Goal: Task Accomplishment & Management: Manage account settings

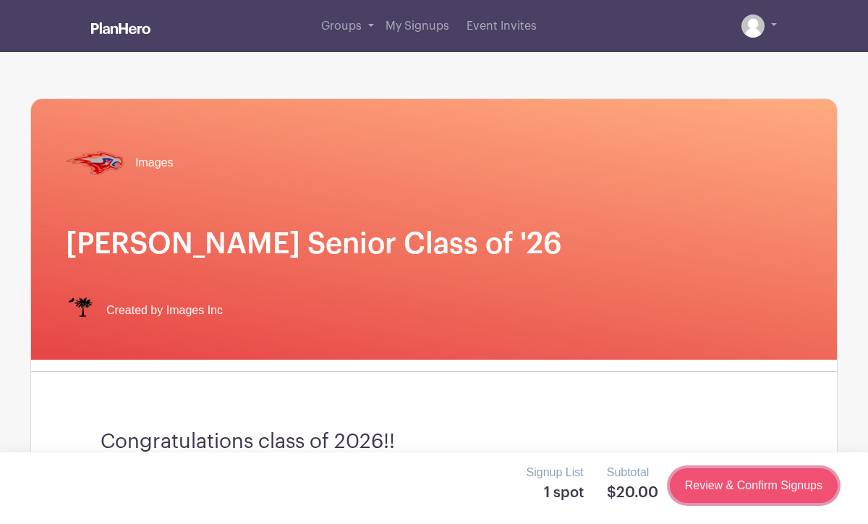
click at [741, 474] on link "Review & Confirm Signups" at bounding box center [754, 485] width 168 height 35
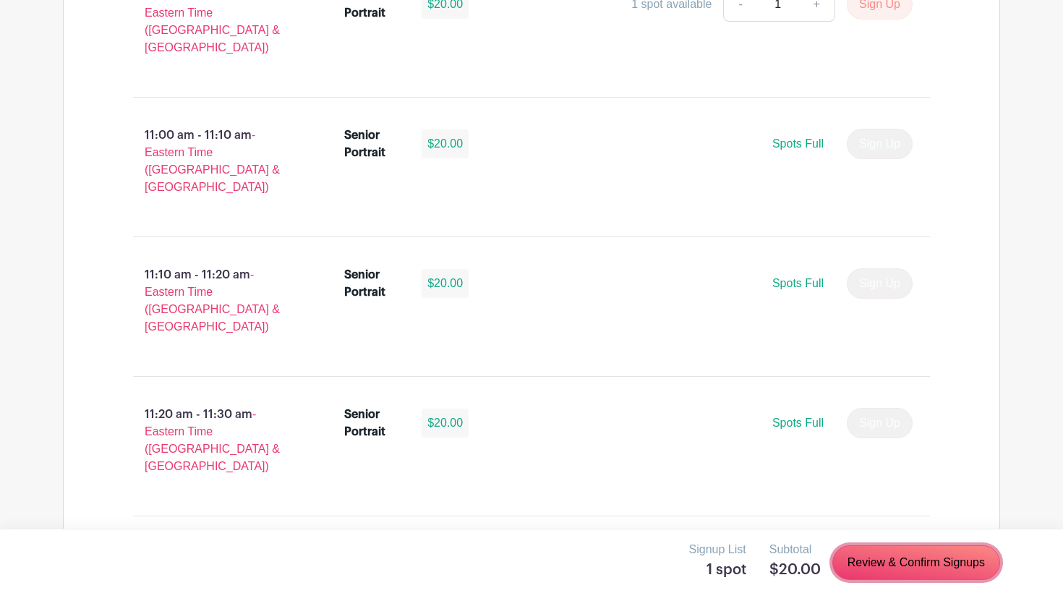
scroll to position [3472, 0]
click at [867, 523] on link "Review & Confirm Signups" at bounding box center [916, 562] width 168 height 35
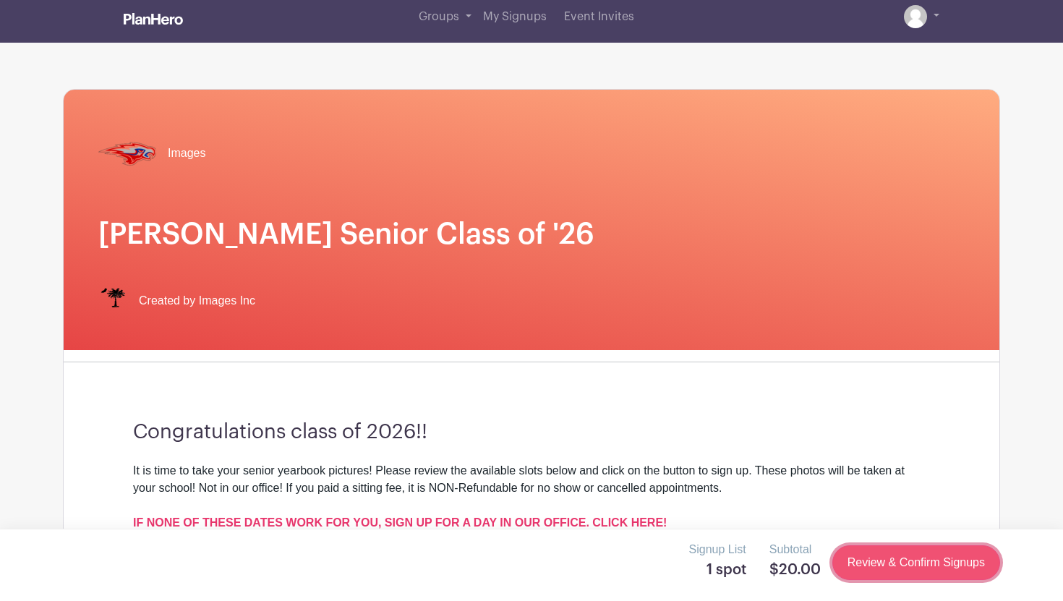
scroll to position [0, 0]
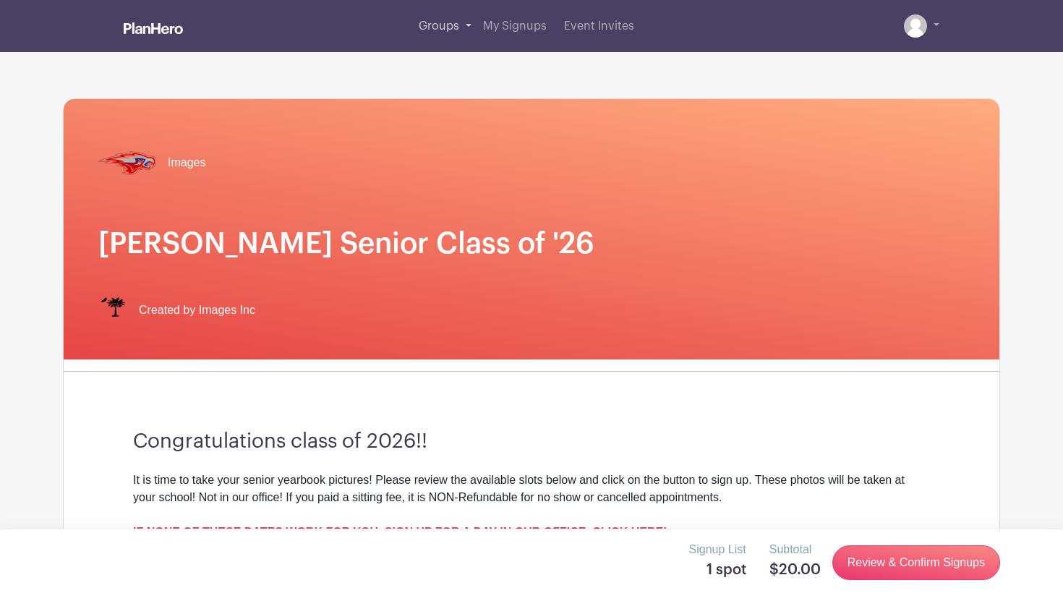
click at [442, 24] on span "Groups" at bounding box center [439, 26] width 40 height 12
click at [465, 25] on link "Groups" at bounding box center [445, 26] width 64 height 52
click at [519, 25] on span "My Signups" at bounding box center [515, 26] width 64 height 12
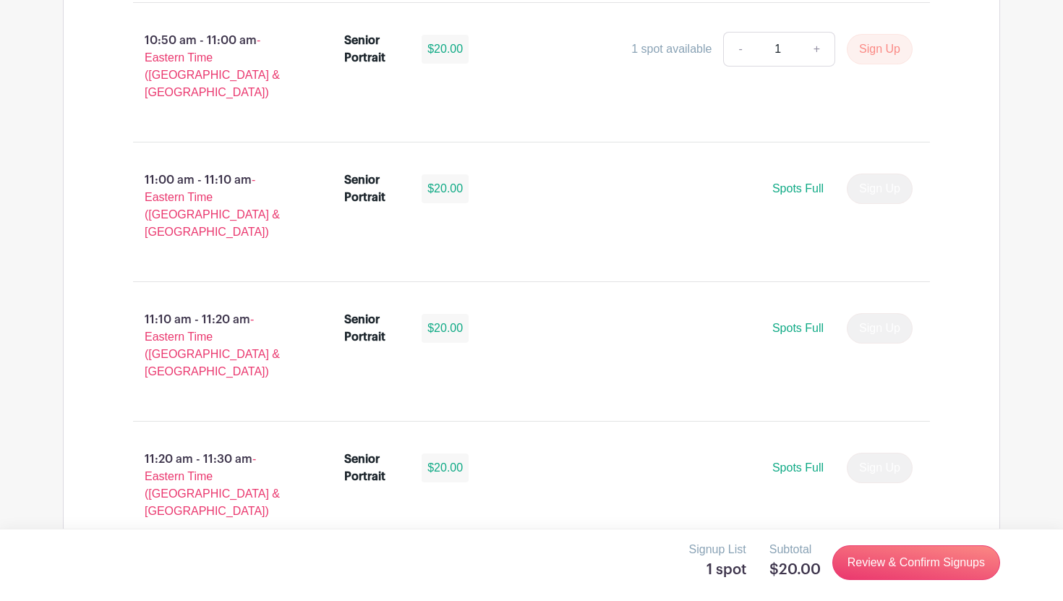
scroll to position [3447, 0]
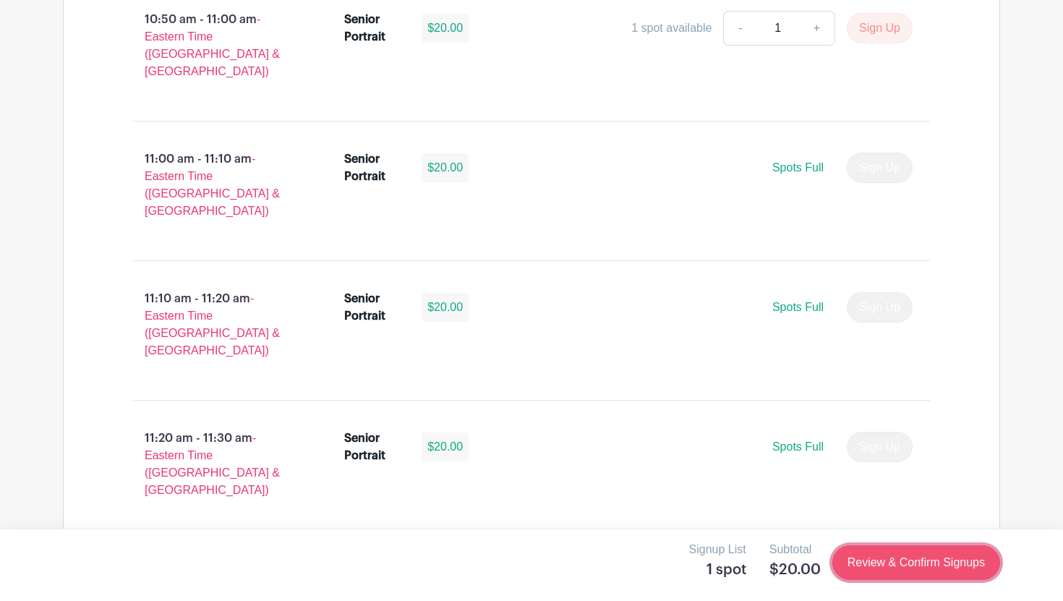
click at [867, 523] on link "Review & Confirm Signups" at bounding box center [916, 562] width 168 height 35
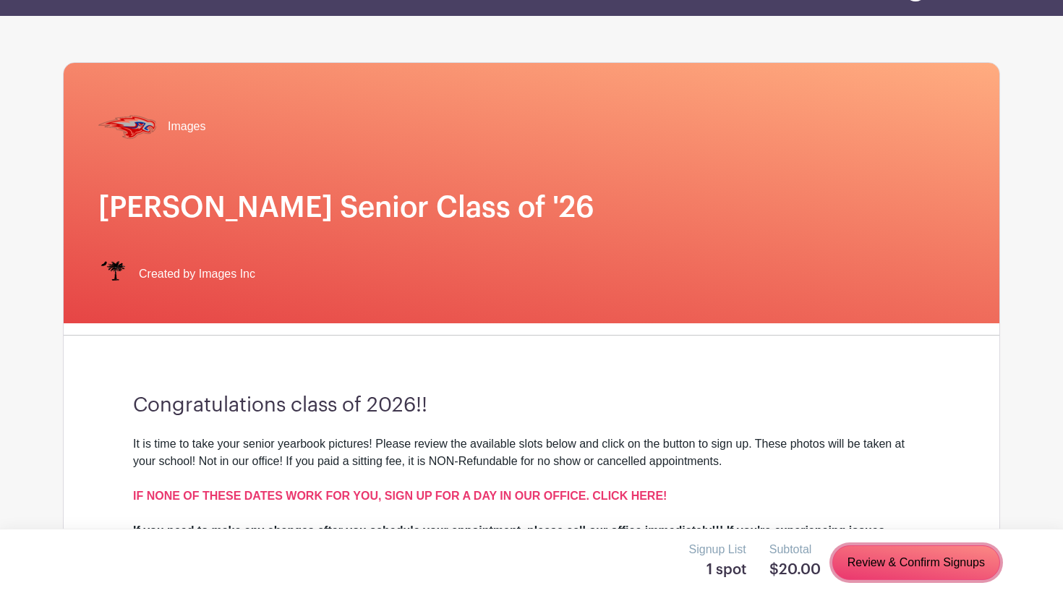
scroll to position [0, 0]
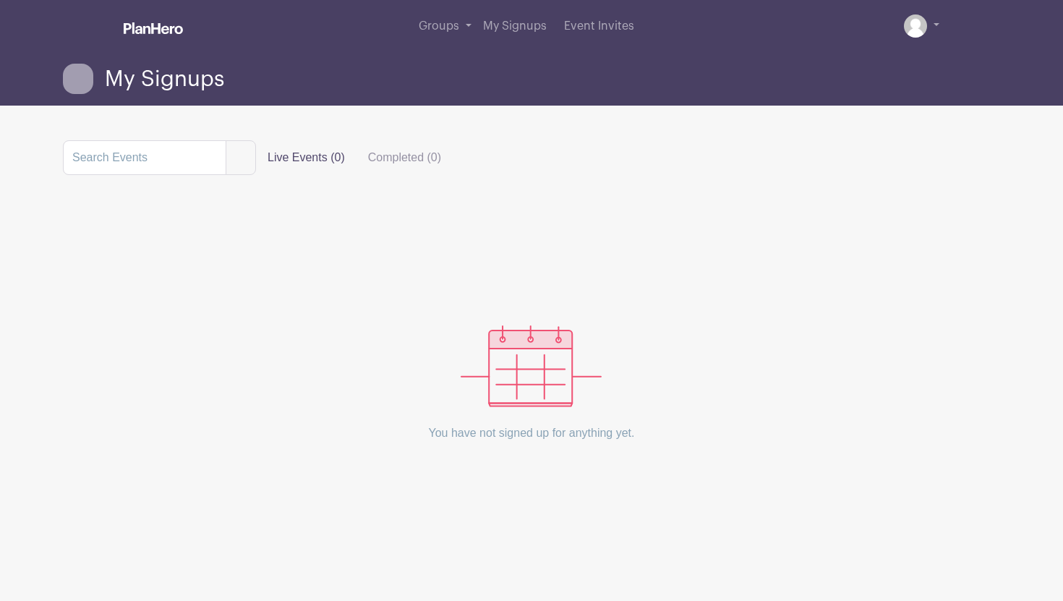
click at [303, 158] on label "Live Events (0)" at bounding box center [306, 157] width 101 height 29
click at [0, 0] on input "Live Events (0)" at bounding box center [0, 0] width 0 height 0
click at [383, 155] on label "Completed (0)" at bounding box center [404, 157] width 96 height 29
click at [0, 0] on input "Completed (0)" at bounding box center [0, 0] width 0 height 0
click at [300, 157] on label "Live Events (0)" at bounding box center [306, 157] width 101 height 29
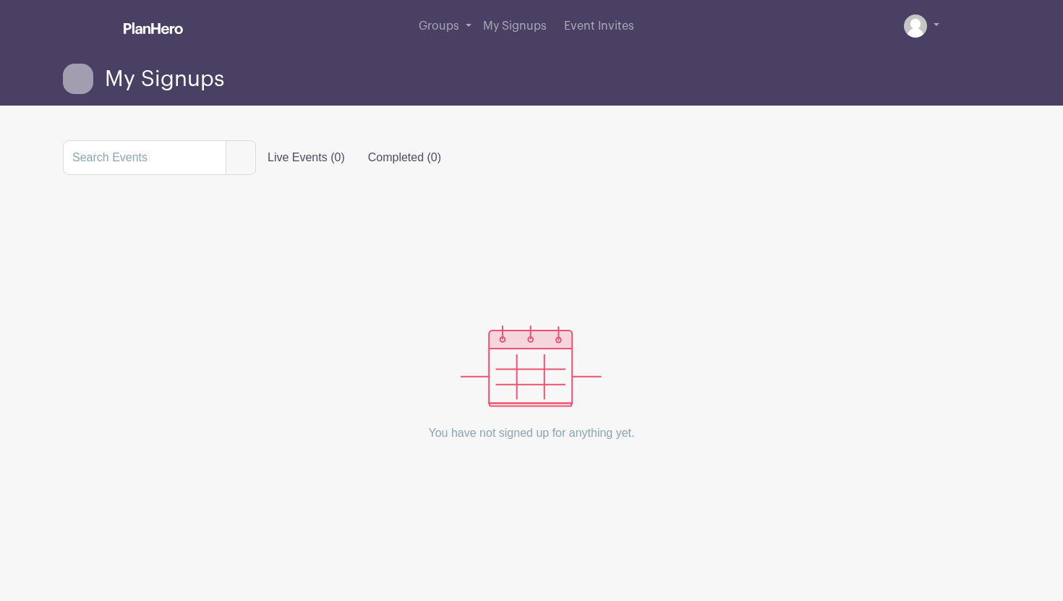
click at [0, 0] on input "Live Events (0)" at bounding box center [0, 0] width 0 height 0
click at [446, 33] on link "Groups" at bounding box center [445, 26] width 64 height 52
